Goal: Task Accomplishment & Management: Use online tool/utility

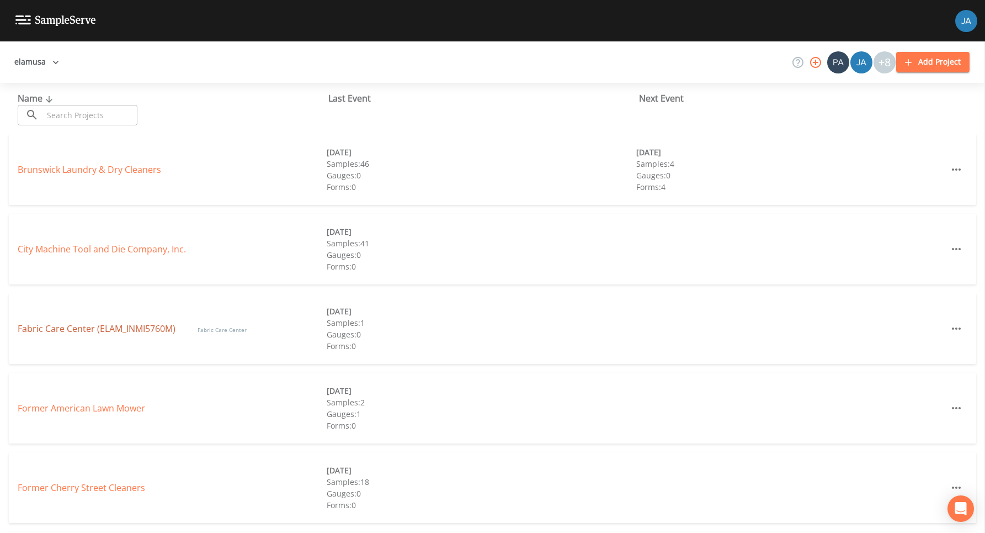
click at [66, 324] on link "Fabric Care Center (ELAM_INMI5760M)" at bounding box center [97, 328] width 158 height 12
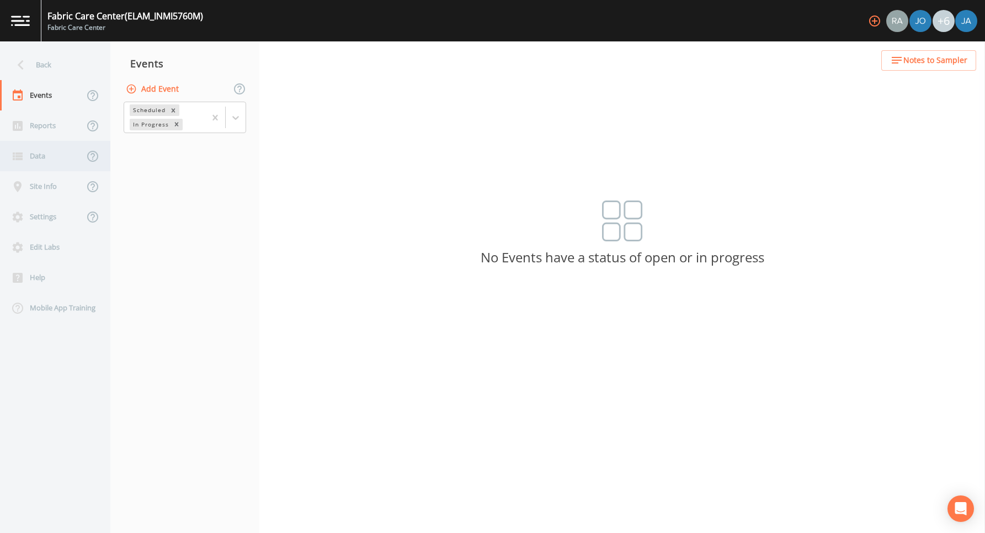
click at [36, 152] on div "Data" at bounding box center [42, 156] width 84 height 30
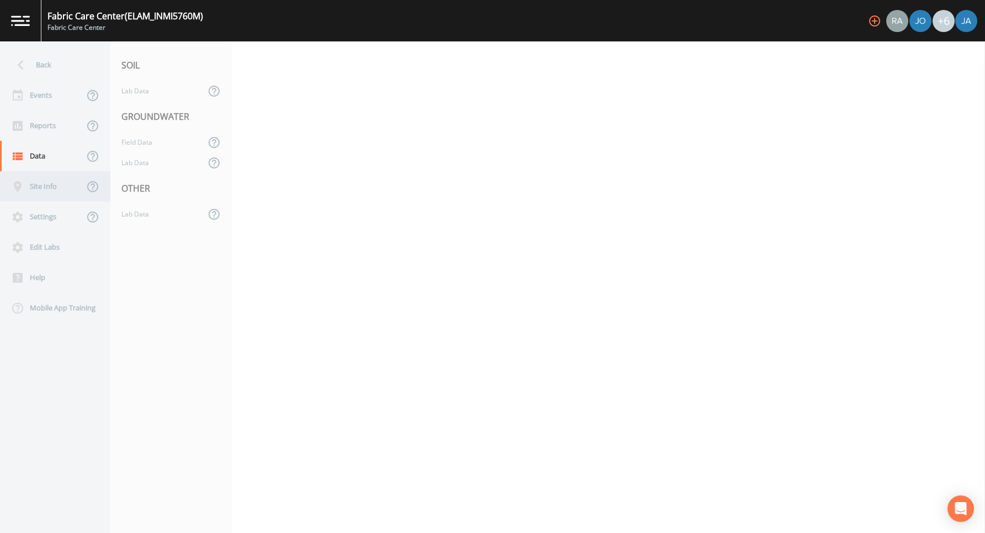
click at [28, 184] on div "Site Info" at bounding box center [42, 186] width 84 height 30
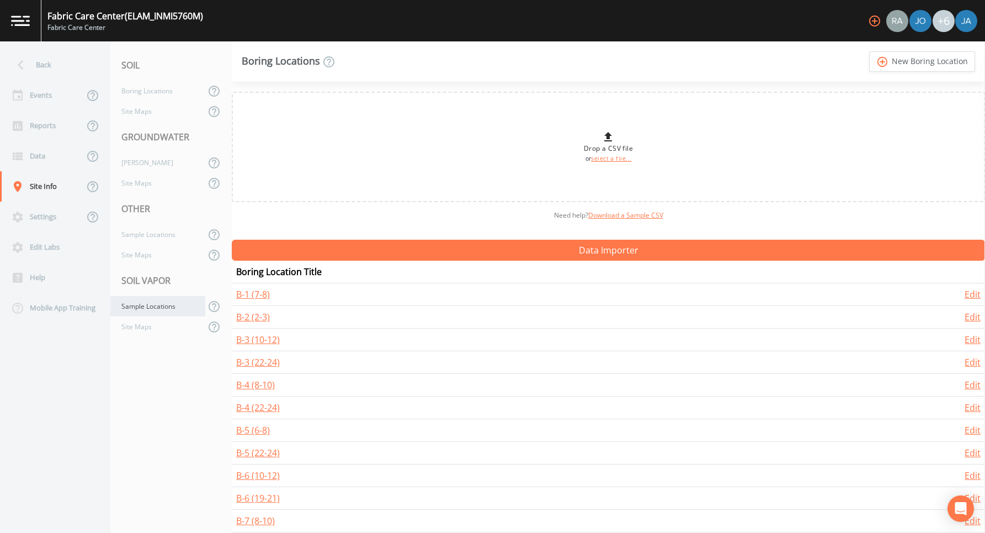
click at [144, 307] on div "Sample Locations" at bounding box center [157, 306] width 95 height 20
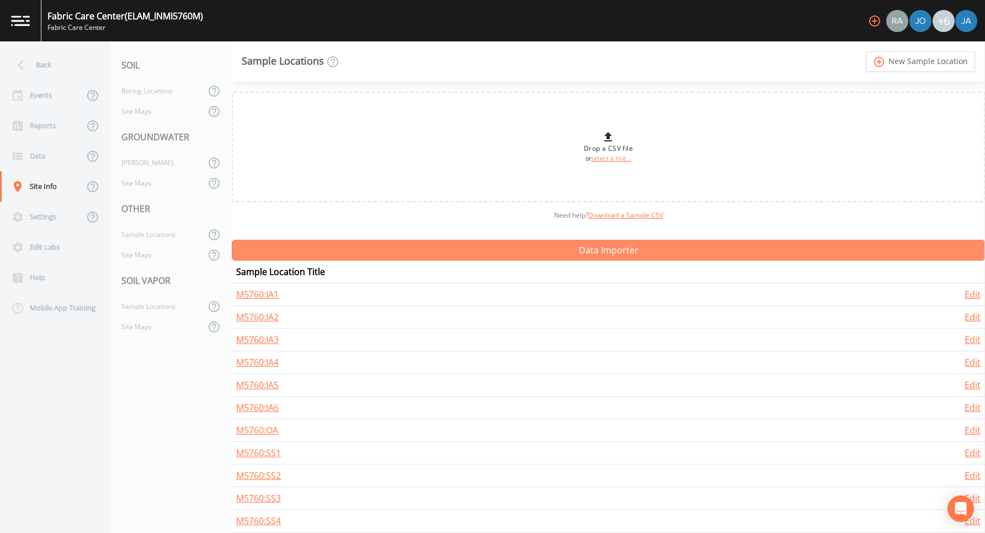
click at [461, 253] on button "Data Importer" at bounding box center [609, 250] width 754 height 21
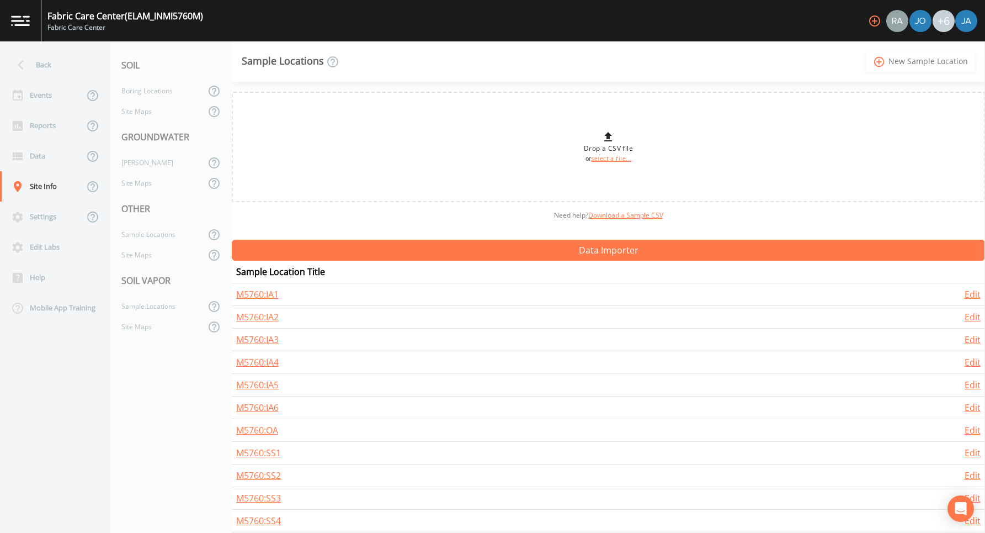
click at [882, 56] on icon "add_circle_outline" at bounding box center [879, 62] width 13 height 12
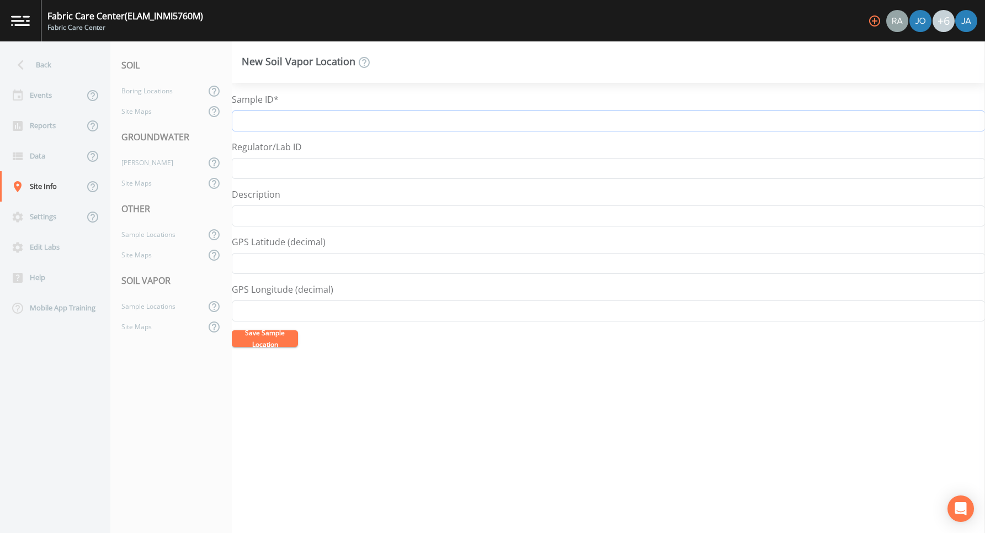
click at [606, 122] on input "Sample ID*" at bounding box center [609, 120] width 754 height 21
type input "SG-6"
click at [264, 338] on button "Save Sample Location" at bounding box center [265, 338] width 66 height 17
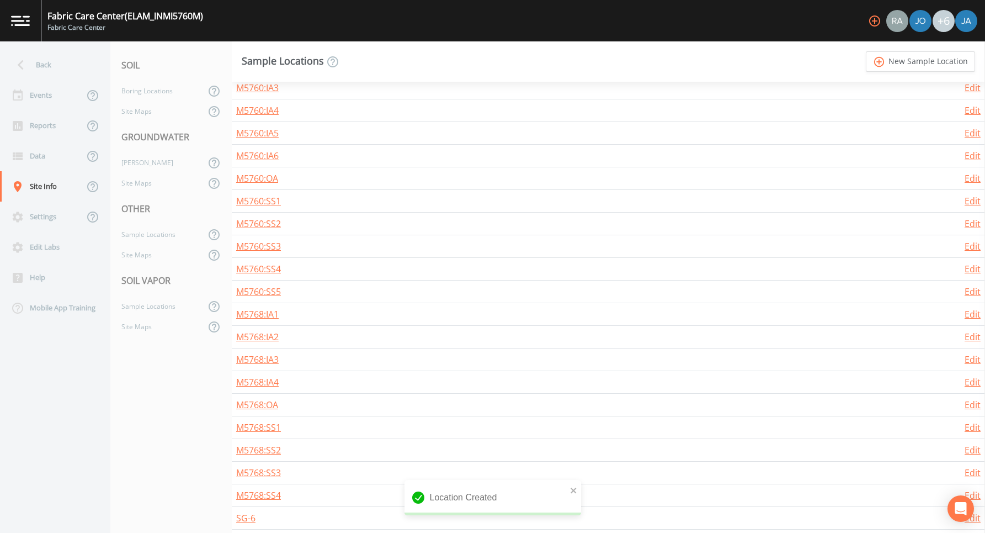
scroll to position [257, 0]
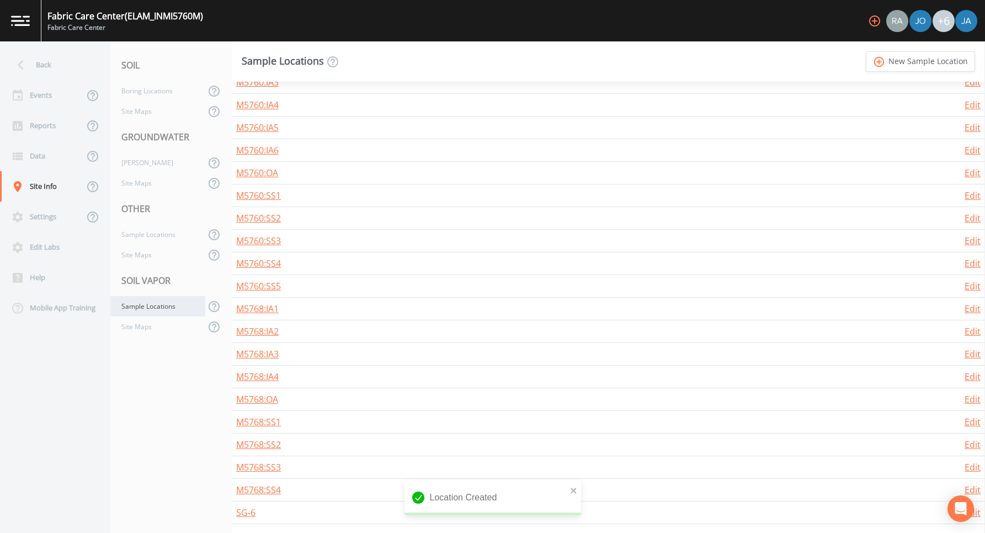
click at [158, 304] on div "Sample Locations" at bounding box center [157, 306] width 95 height 20
click at [131, 328] on div "Site Maps" at bounding box center [157, 326] width 95 height 20
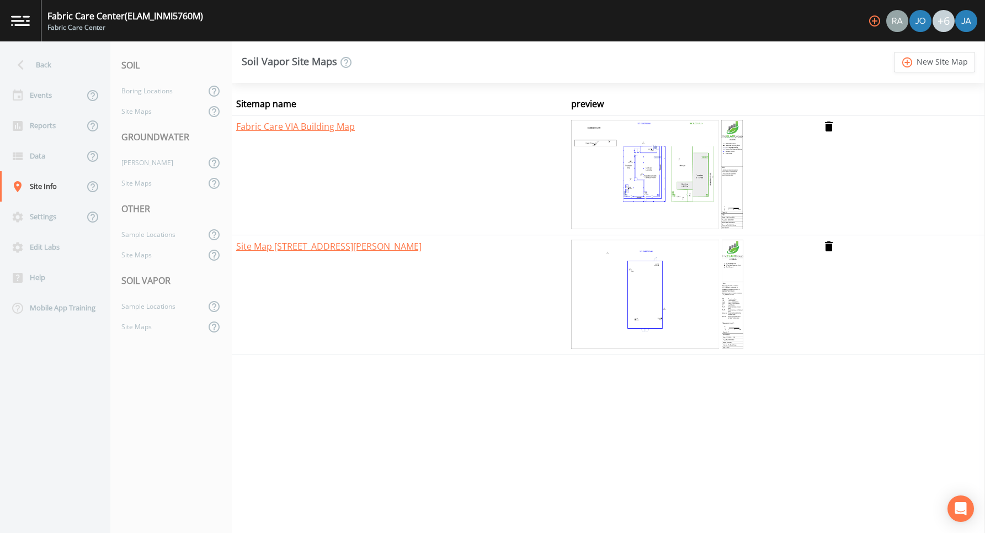
click at [635, 292] on img at bounding box center [657, 295] width 172 height 110
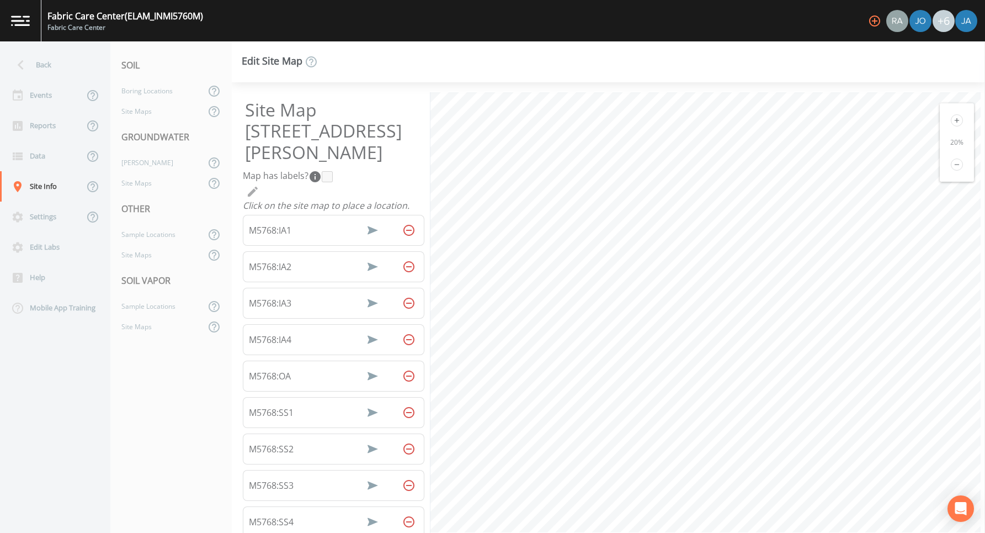
click at [951, 120] on icon at bounding box center [957, 120] width 12 height 12
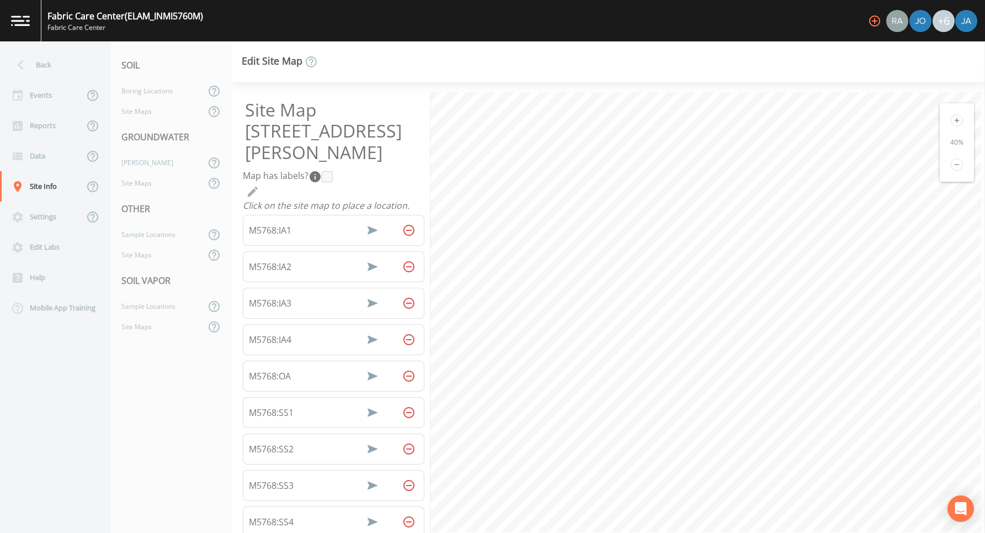
click at [951, 120] on icon at bounding box center [957, 120] width 12 height 12
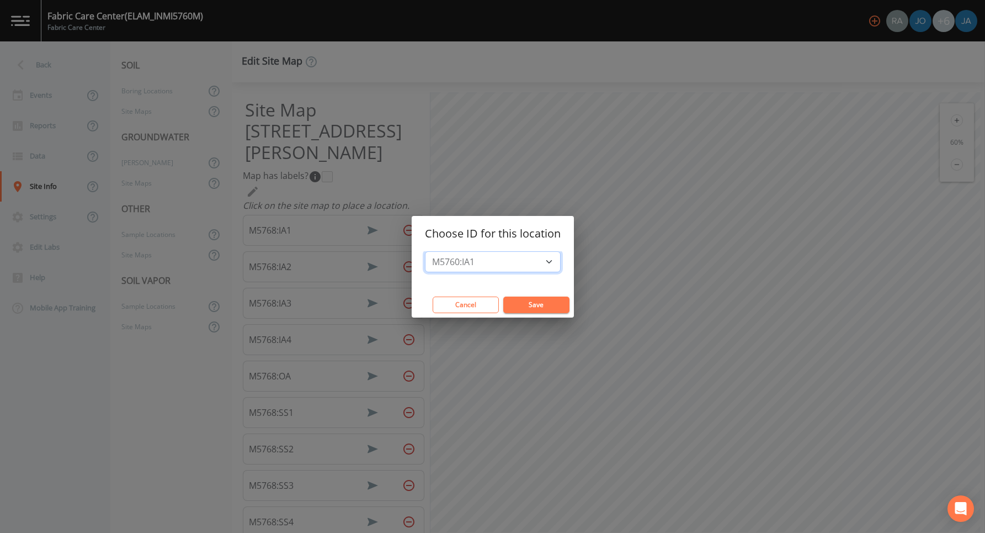
click at [481, 262] on select "M5760:IA1 M5760:IA2 M5760:IA3 M5760:IA4 M5760:IA5 M5760:IA6 M5760:OA M5760:SS1 …" at bounding box center [493, 261] width 136 height 21
select select "91792f04-98c3-4203-827a-7d3d0bfd7907"
click at [542, 307] on button "Save" at bounding box center [536, 304] width 66 height 17
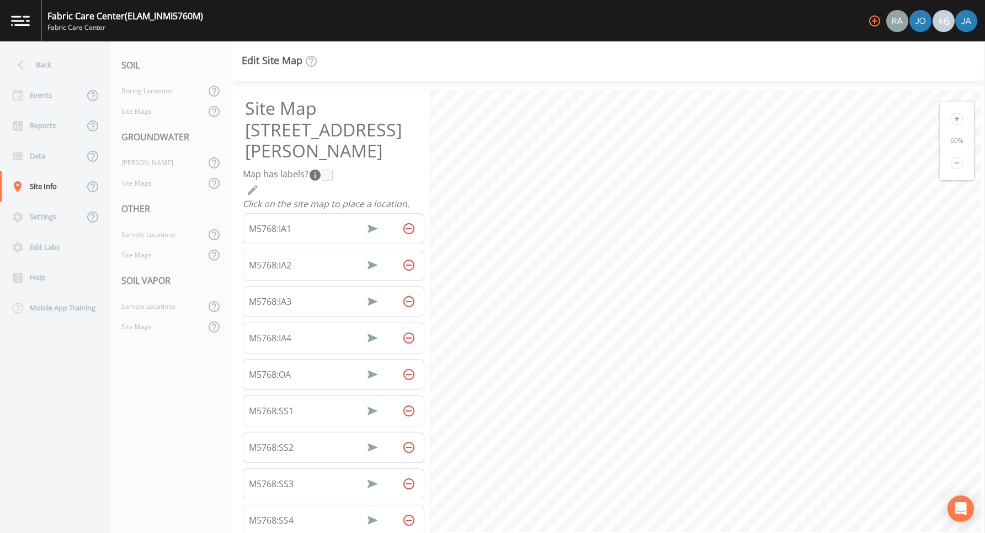
click at [951, 161] on icon at bounding box center [957, 163] width 12 height 12
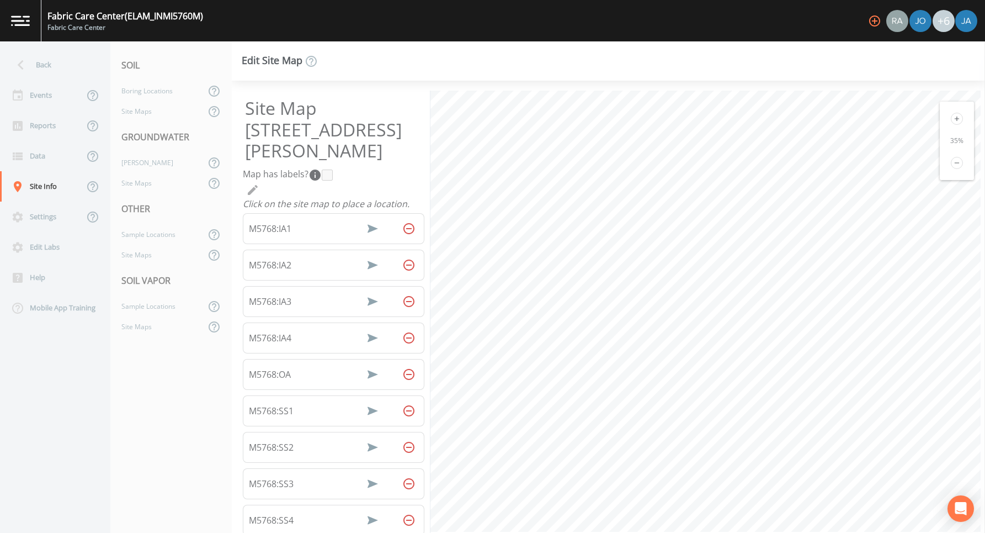
click at [951, 161] on icon at bounding box center [957, 163] width 12 height 12
